Goal: Task Accomplishment & Management: Complete application form

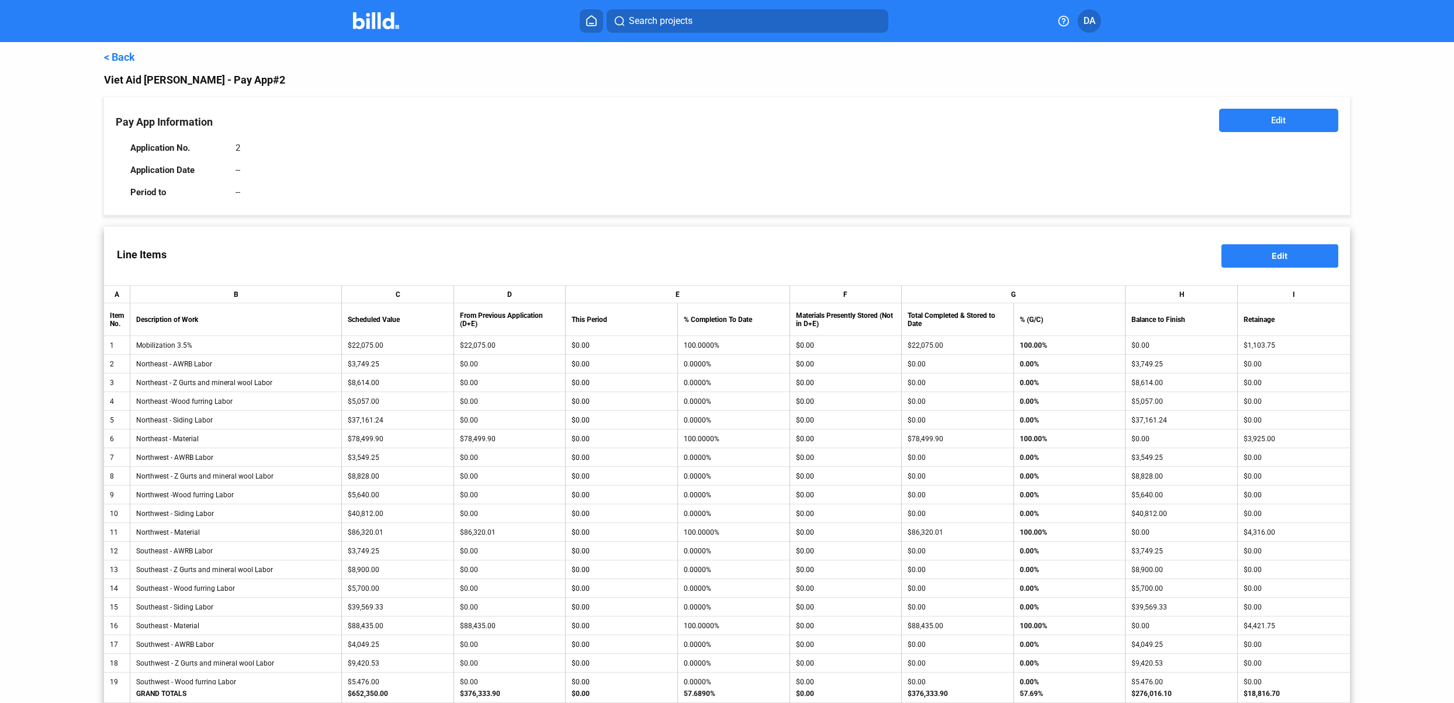
click at [120, 50] on div "< Back Viet Aid [PERSON_NAME] - Pay App #2 Pay App Information Edit Application…" at bounding box center [726, 629] width 1245 height 1174
click at [129, 54] on link "< Back" at bounding box center [119, 57] width 31 height 12
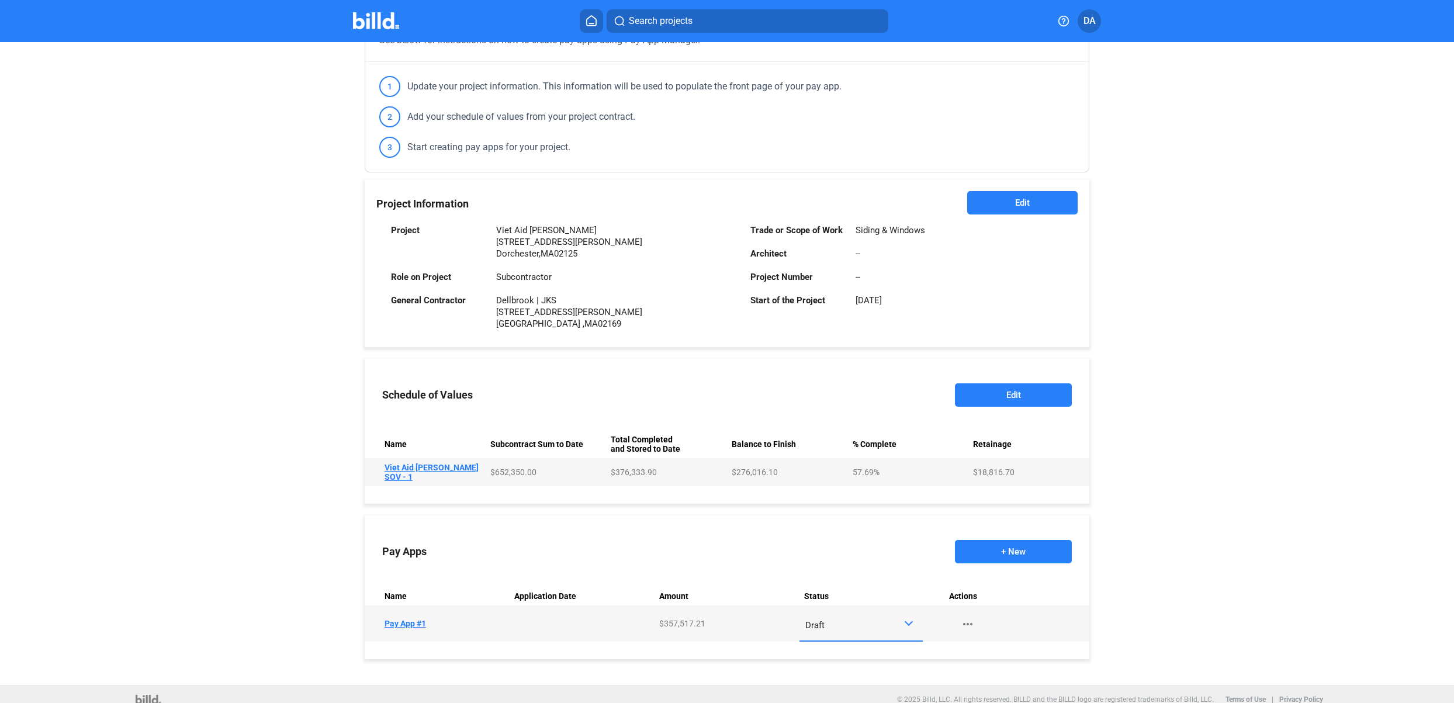
scroll to position [138, 0]
click at [847, 614] on div "Draft" at bounding box center [854, 621] width 98 height 15
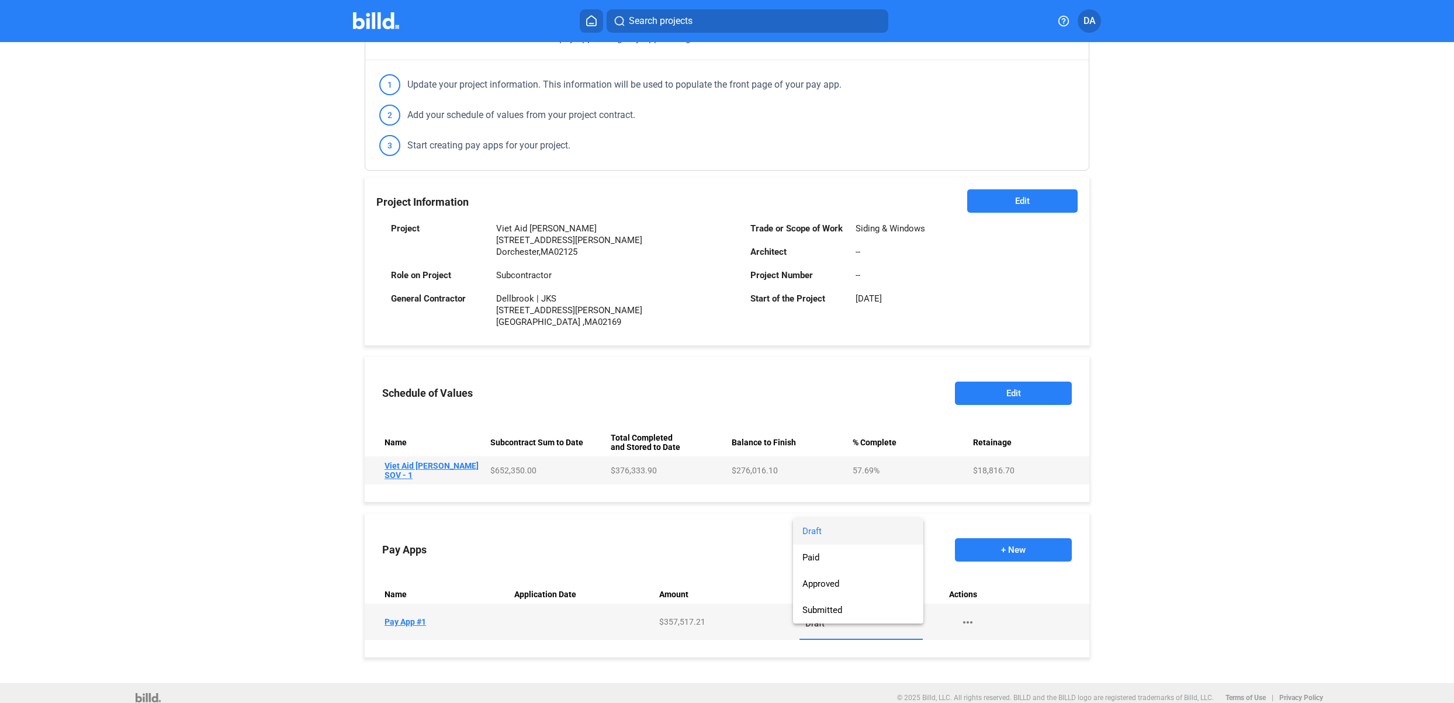
click at [964, 610] on div at bounding box center [727, 351] width 1454 height 703
click at [972, 613] on button "more_horiz" at bounding box center [967, 621] width 37 height 21
click at [607, 617] on div at bounding box center [727, 351] width 1454 height 703
click at [880, 614] on div "Draft" at bounding box center [854, 621] width 98 height 15
click at [968, 615] on div at bounding box center [727, 351] width 1454 height 703
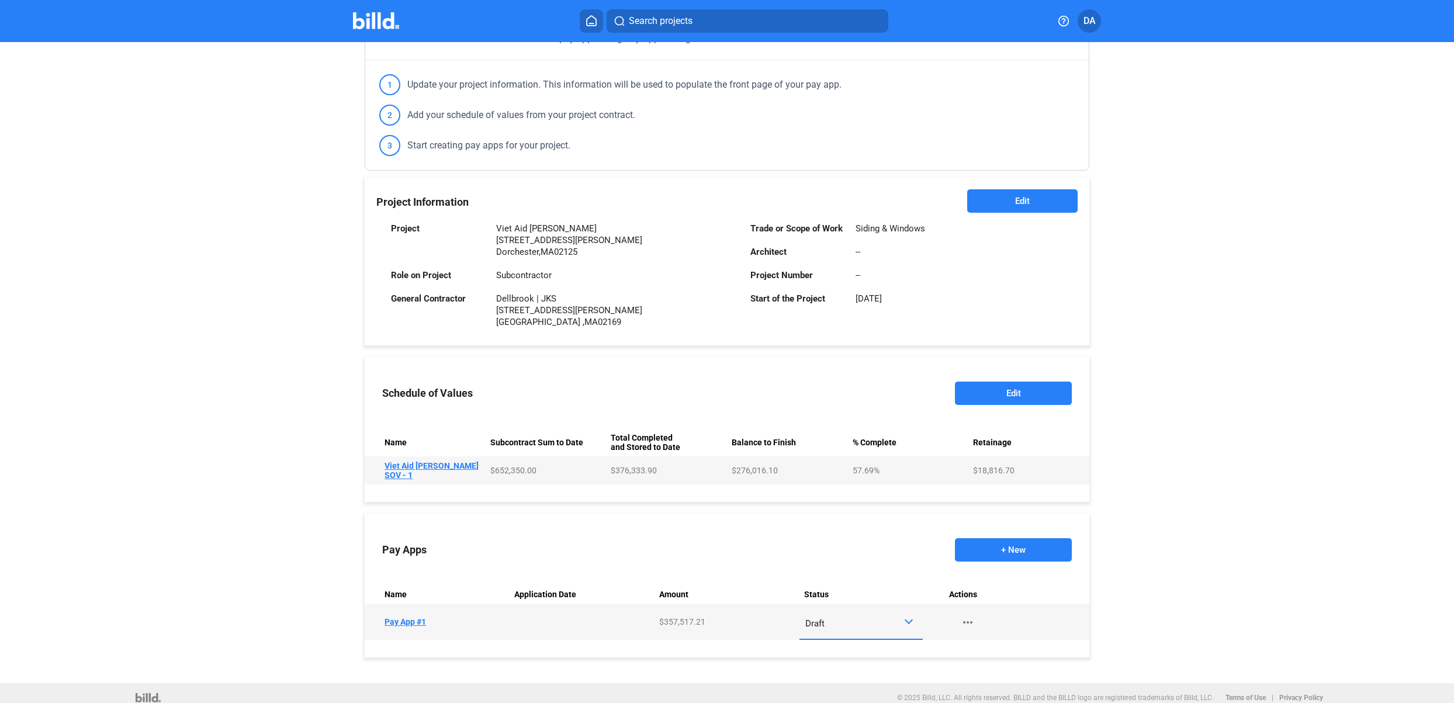
click at [964, 615] on mat-icon "more_horiz" at bounding box center [968, 622] width 14 height 14
drag, startPoint x: 969, startPoint y: 605, endPoint x: 965, endPoint y: 617, distance: 11.8
click at [969, 605] on div at bounding box center [727, 351] width 1454 height 703
click at [965, 617] on mat-icon "more_horiz" at bounding box center [968, 622] width 14 height 14
click at [899, 607] on div at bounding box center [727, 351] width 1454 height 703
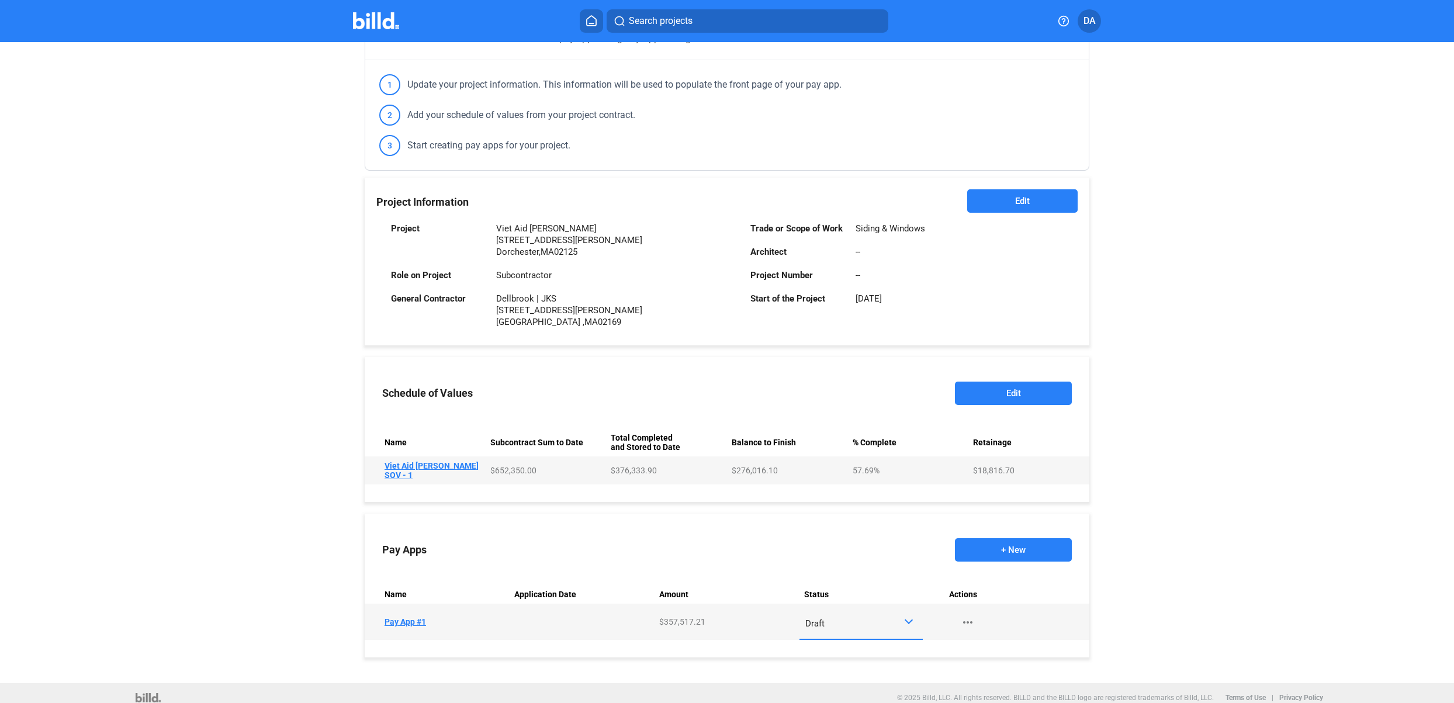
click at [483, 612] on td "Name Pay App #1" at bounding box center [437, 622] width 145 height 36
click at [401, 614] on td "Name Pay App #1" at bounding box center [437, 622] width 145 height 36
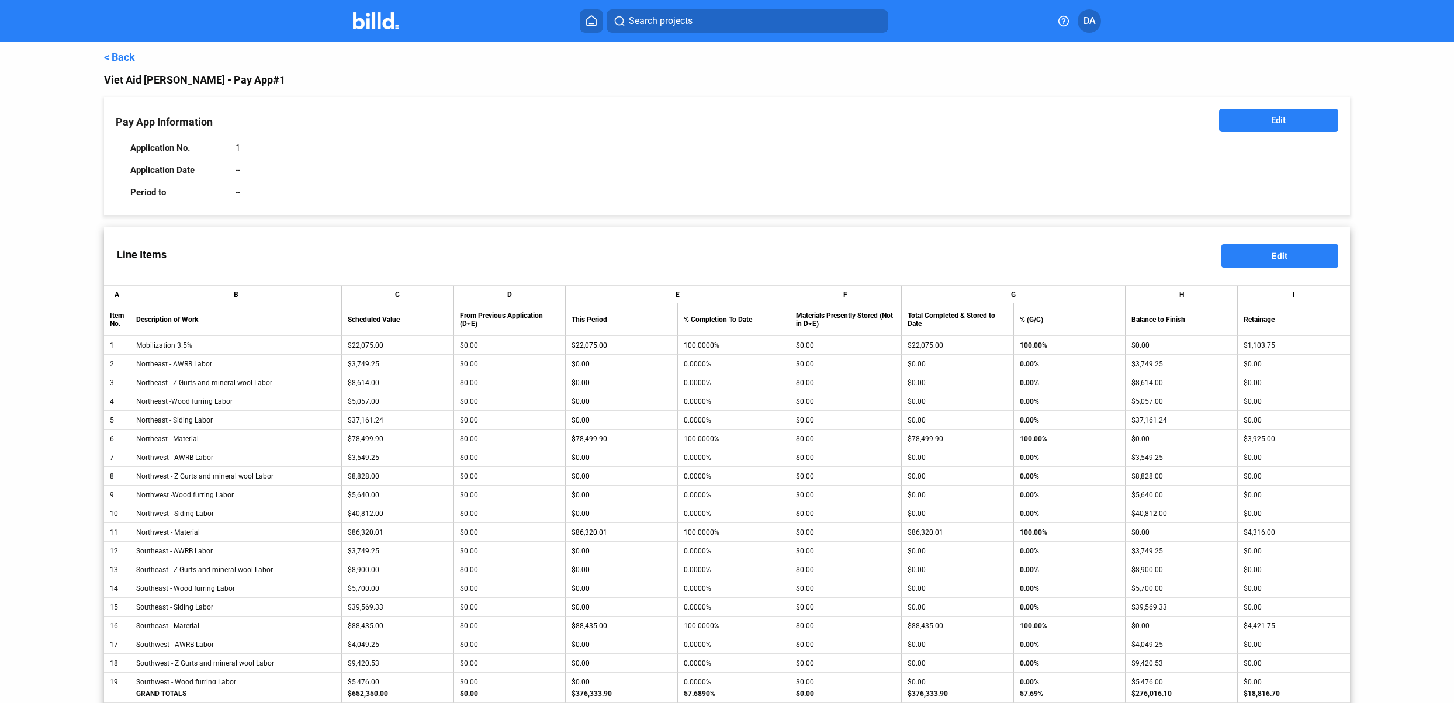
click at [1266, 247] on button "Edit" at bounding box center [1279, 255] width 117 height 23
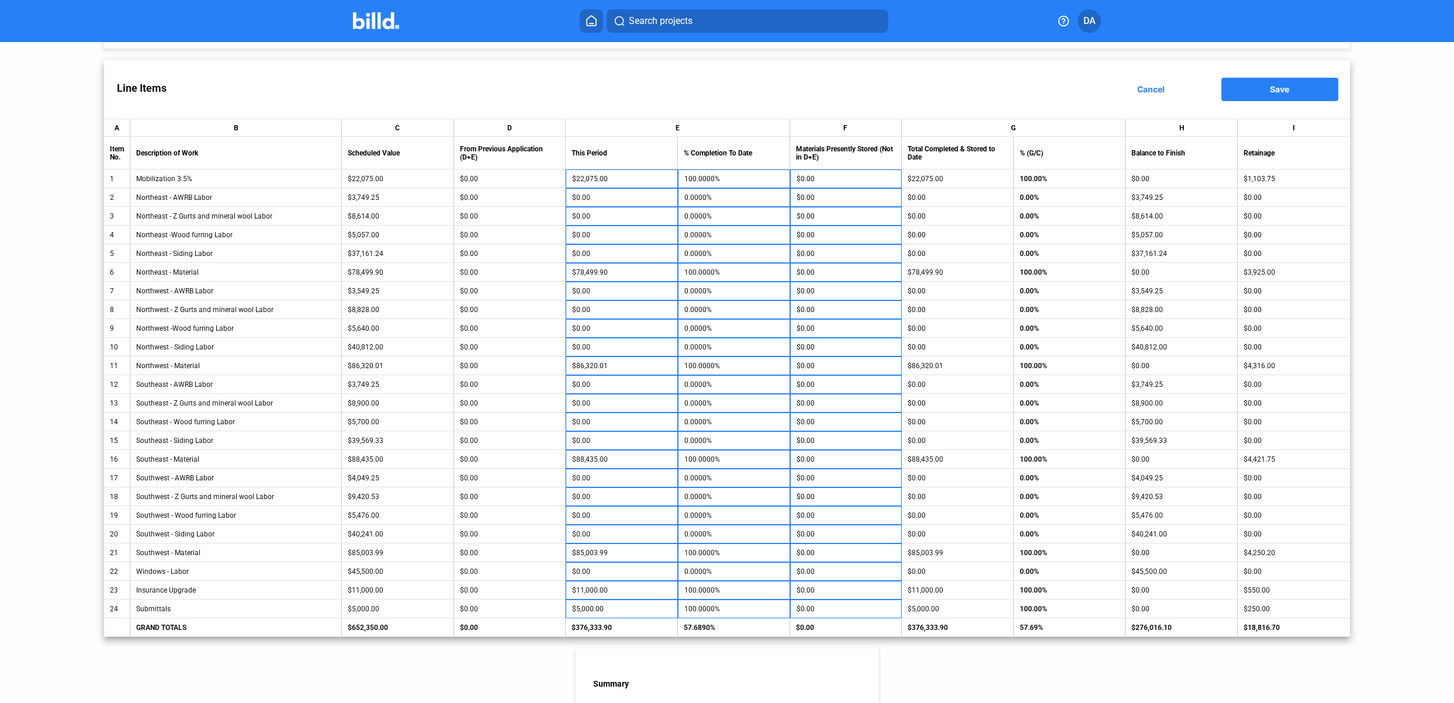
scroll to position [192, 0]
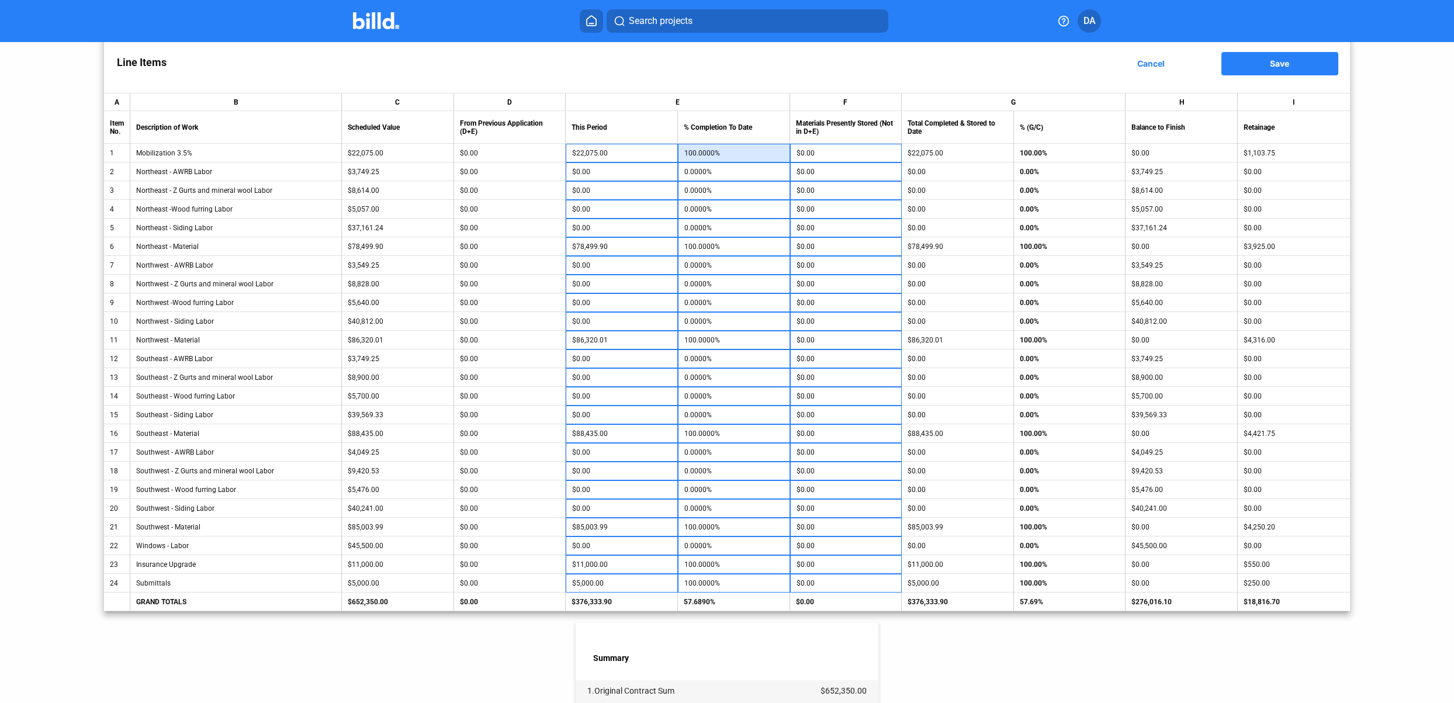
click at [752, 154] on input "100.0000%" at bounding box center [733, 153] width 99 height 18
type input "0"
type input "$0.00"
type input "0.0000%"
click at [726, 248] on input "100.0000%" at bounding box center [733, 247] width 99 height 18
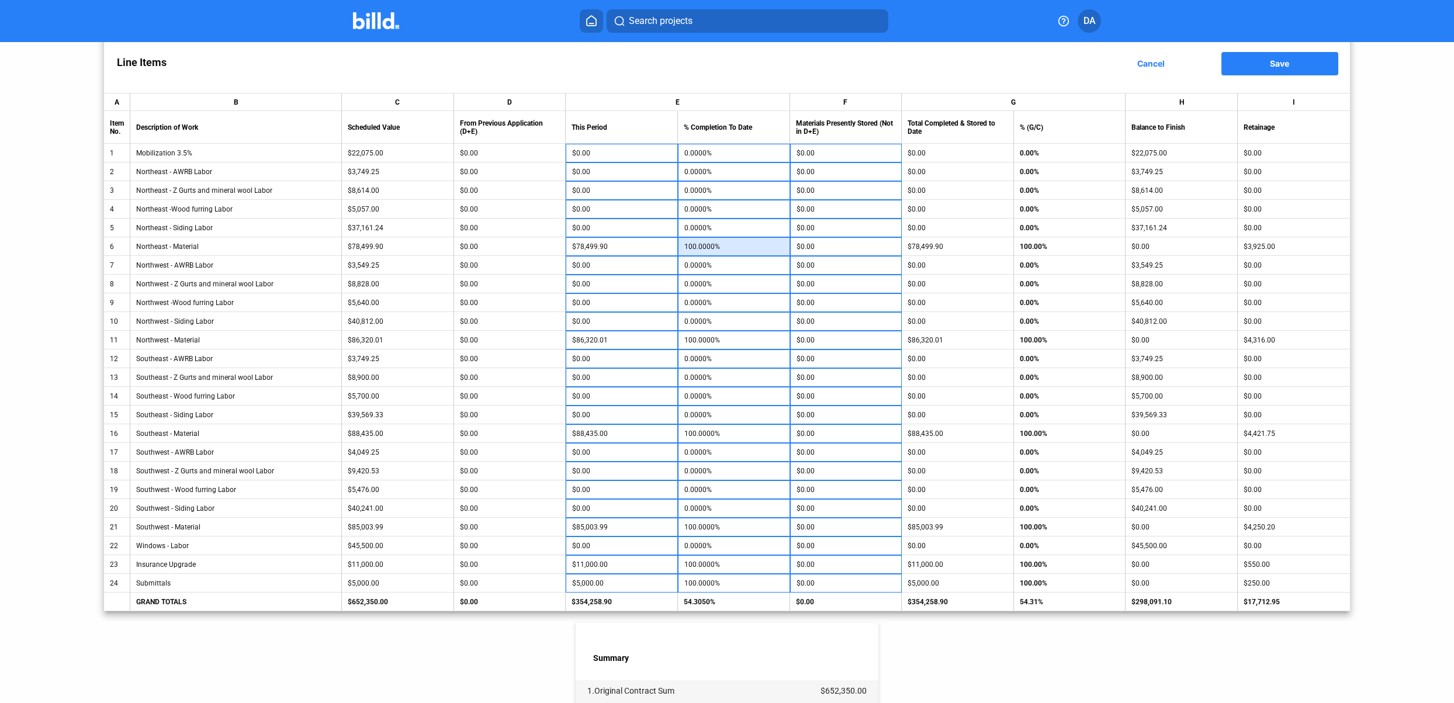
type input "0"
type input "$0.00"
type input "0.0000%"
click at [731, 336] on input "100.0000%" at bounding box center [733, 340] width 99 height 18
type input "0"
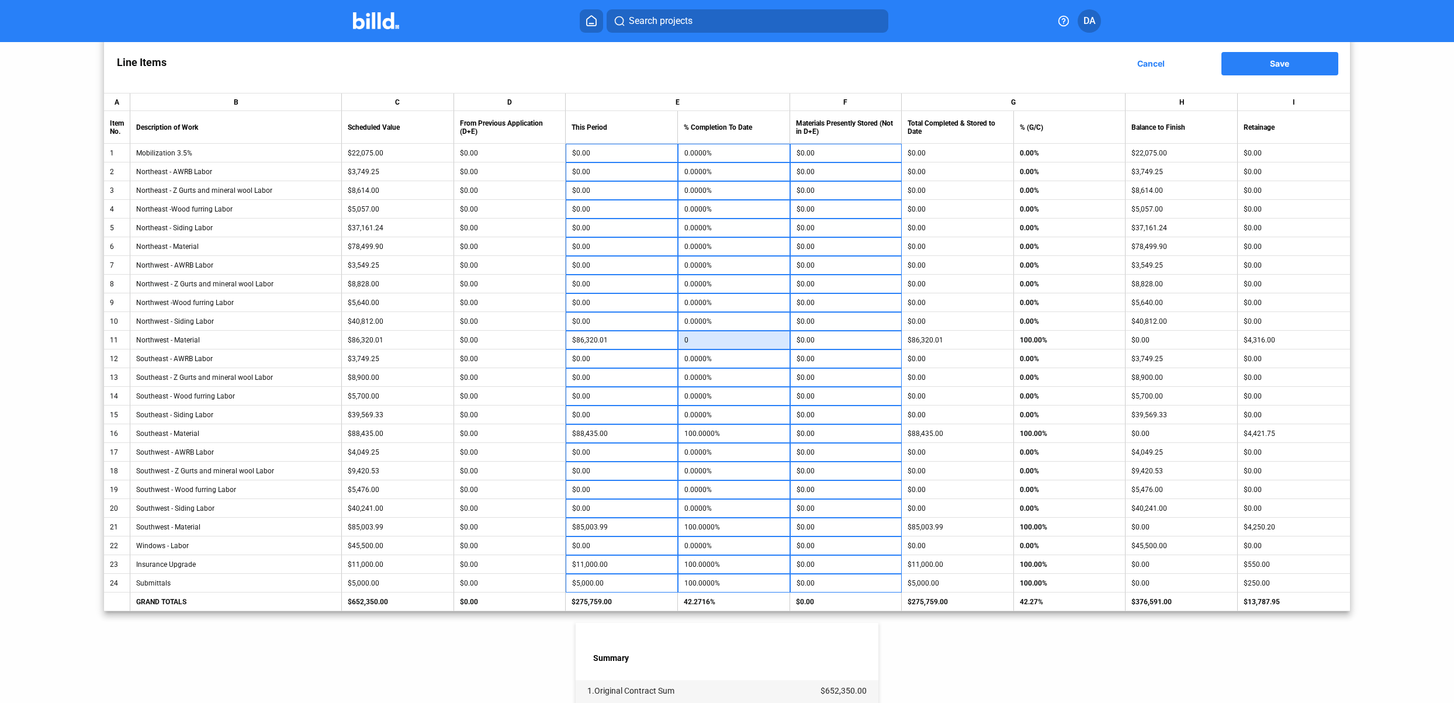
type input "$0.00"
type input "0.0000%"
click at [747, 438] on input "100.0000%" at bounding box center [733, 434] width 99 height 18
type input "0"
type input "$0.00"
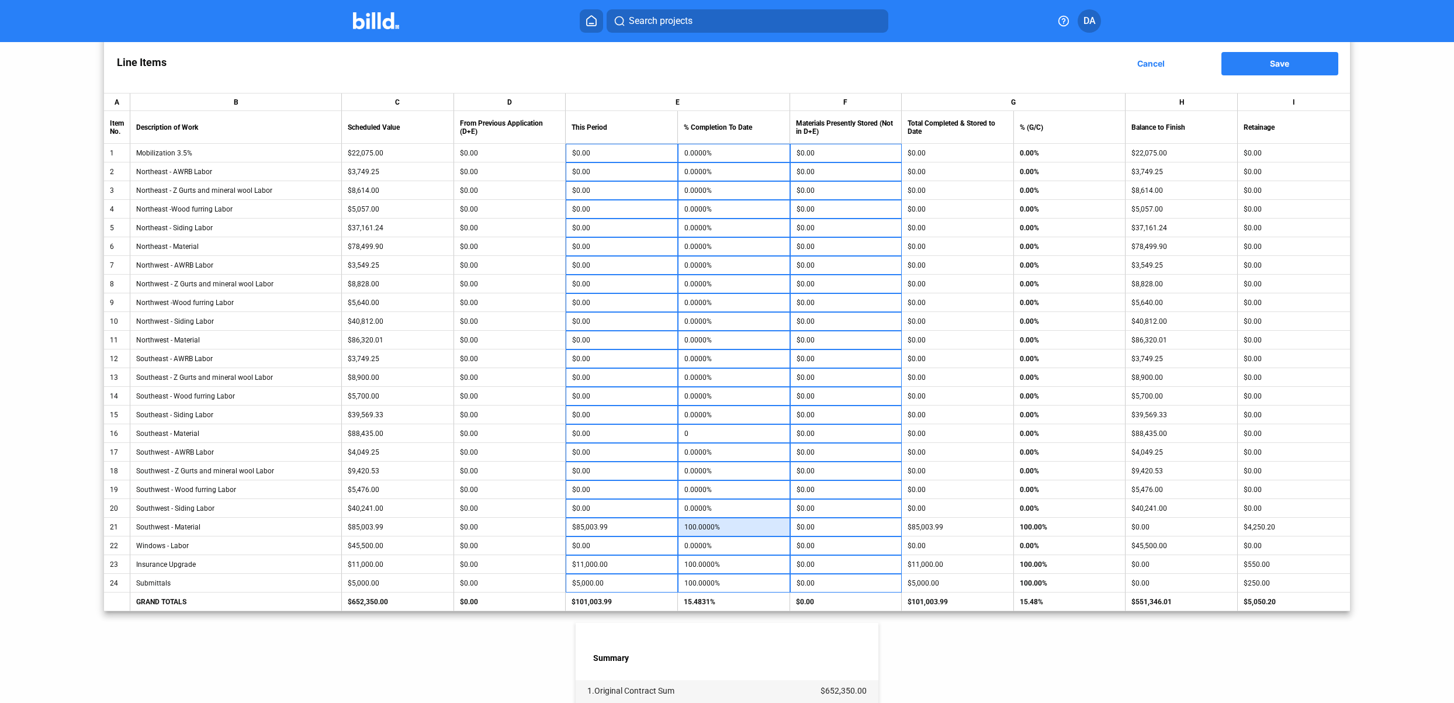
type input "0.0000%"
click at [722, 528] on input "100.0000%" at bounding box center [733, 527] width 99 height 18
type input "0"
type input "$0.00"
type input "0.0000%"
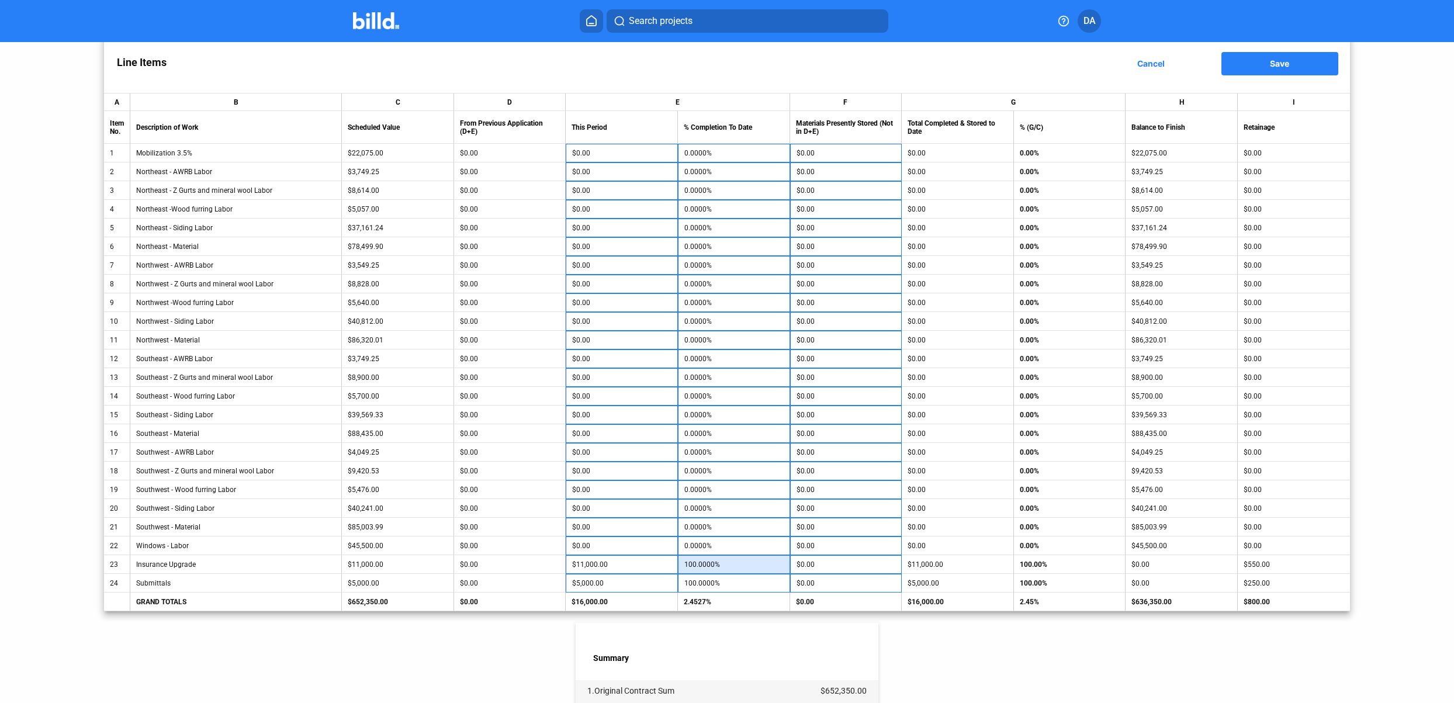
click at [712, 562] on input "100.0000%" at bounding box center [733, 565] width 99 height 18
click at [722, 583] on input "100.0000%" at bounding box center [733, 584] width 99 height 18
click at [750, 234] on input "0.0000%" at bounding box center [733, 228] width 99 height 18
type input "100"
click at [729, 342] on input "0.0000%" at bounding box center [733, 340] width 99 height 18
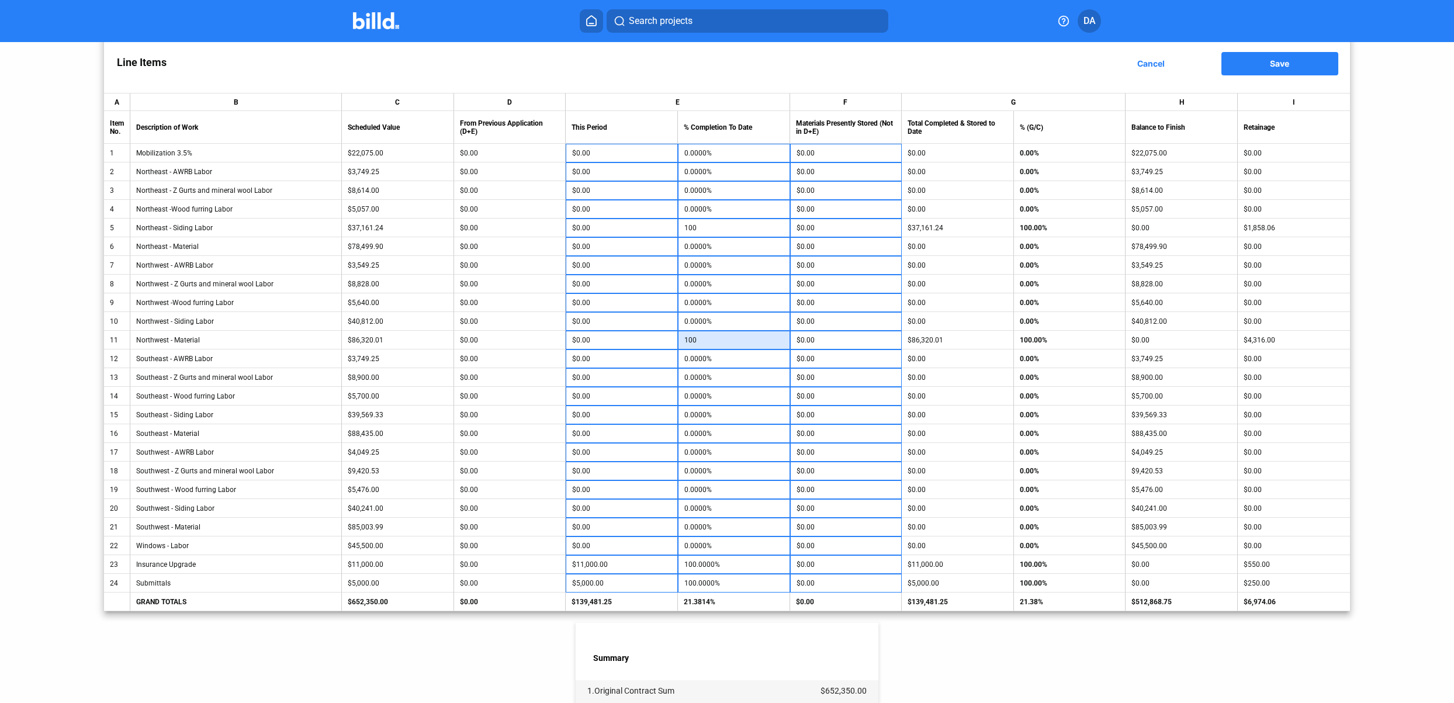
type input "100"
click at [710, 442] on input "0.0000%" at bounding box center [733, 434] width 99 height 18
type input "100"
click at [721, 524] on input "0.0000%" at bounding box center [733, 527] width 99 height 18
type input "100"
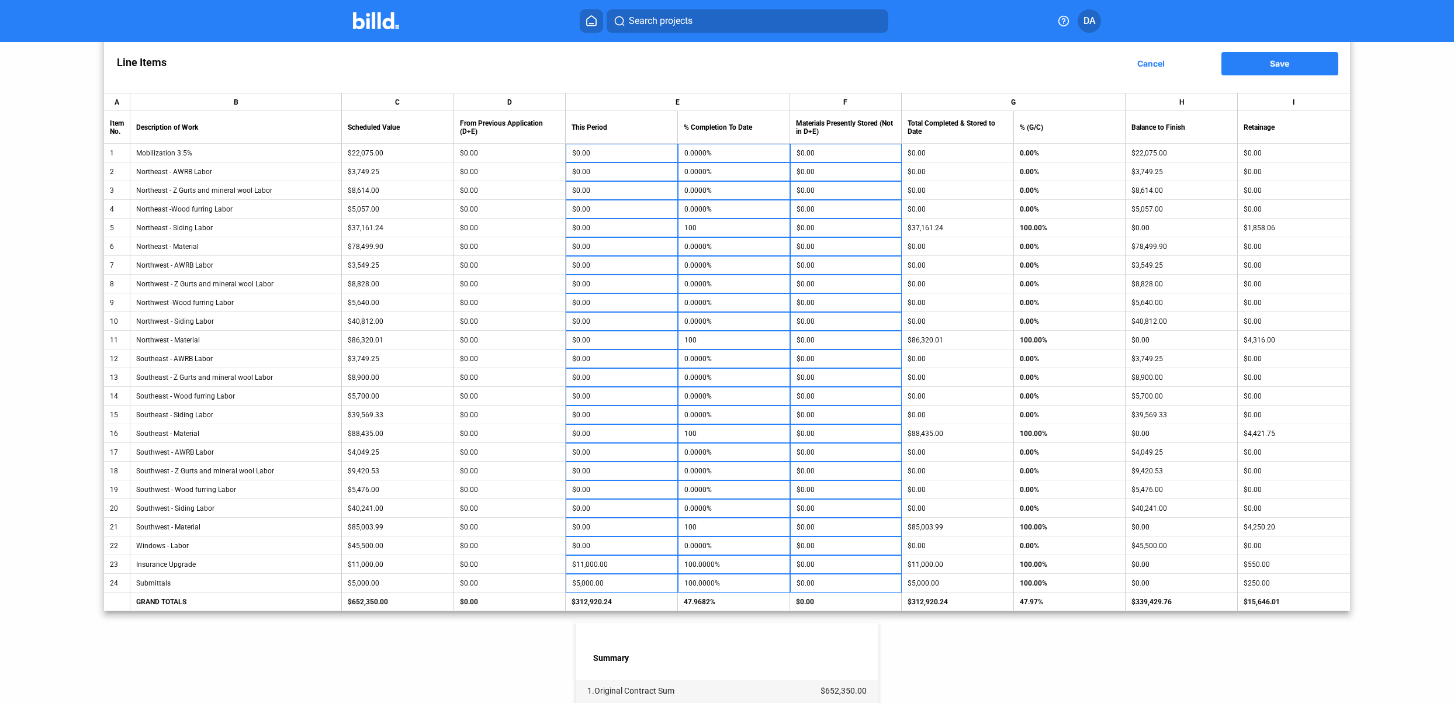
click at [1057, 680] on div "< Back Viet Aid [PERSON_NAME] - Pay App #1 Pay App Information Edit Application…" at bounding box center [726, 437] width 1245 height 1174
click at [629, 228] on input "$0.00" at bounding box center [621, 228] width 99 height 18
type input "$37,161.24"
click at [632, 248] on input "$0.00" at bounding box center [621, 247] width 99 height 18
type input "100"
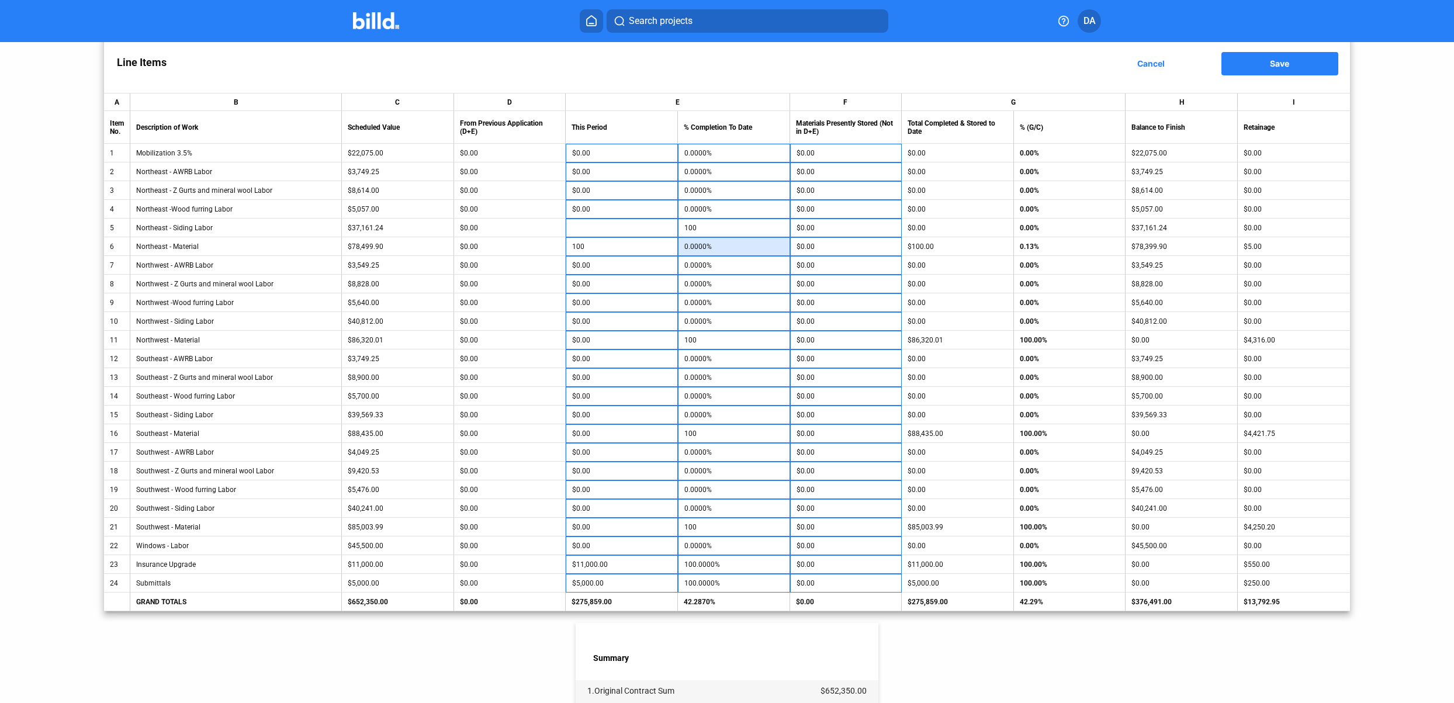
click at [719, 244] on input "0.0000%" at bounding box center [733, 247] width 99 height 18
type input "0"
type input "100"
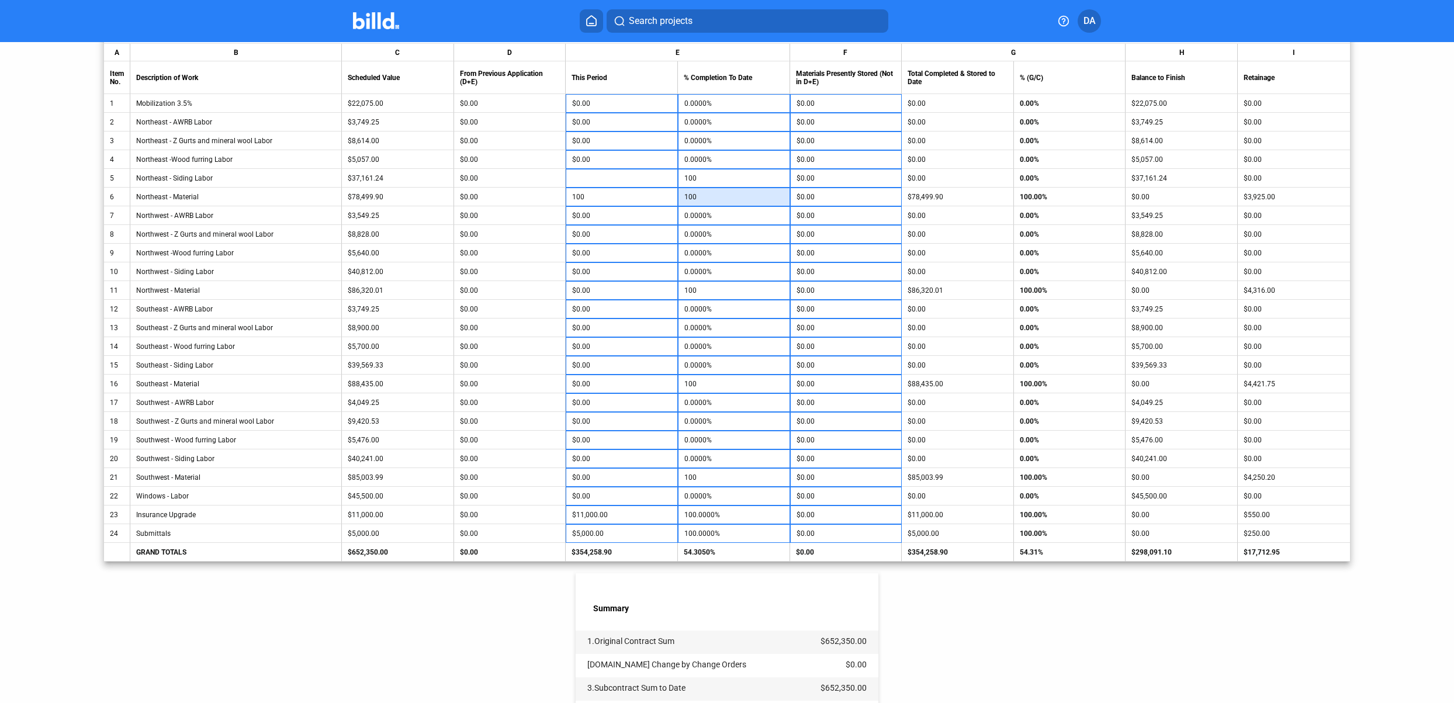
scroll to position [295, 0]
